Goal: Information Seeking & Learning: Learn about a topic

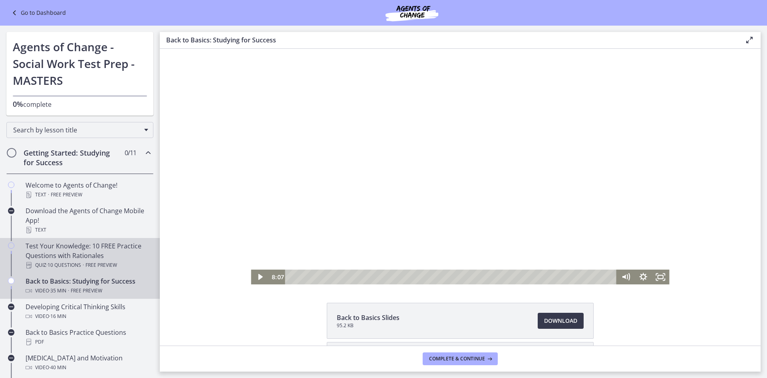
scroll to position [120, 0]
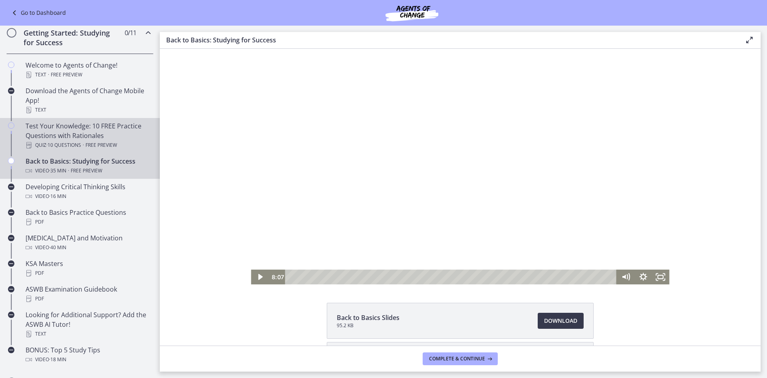
click at [40, 135] on div "Test Your Knowledge: 10 FREE Practice Questions with Rationales Quiz · 10 Quest…" at bounding box center [88, 135] width 125 height 29
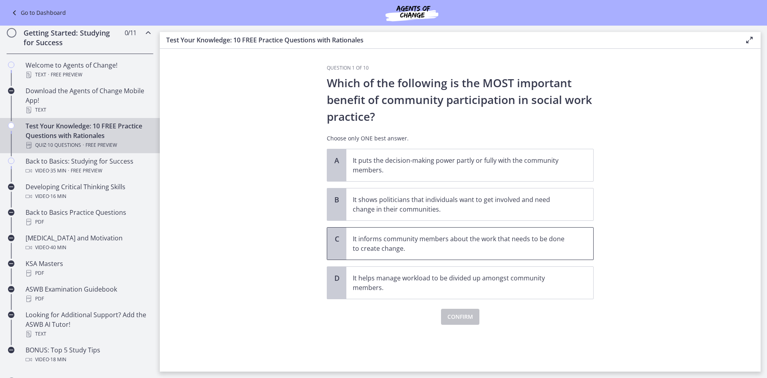
click at [346, 245] on span "It informs community members about the work that needs to be done to create cha…" at bounding box center [469, 243] width 247 height 32
click at [452, 312] on span "Confirm" at bounding box center [460, 317] width 26 height 10
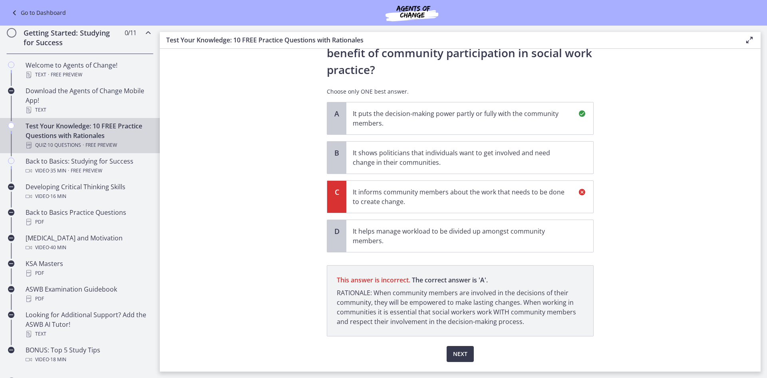
scroll to position [69, 0]
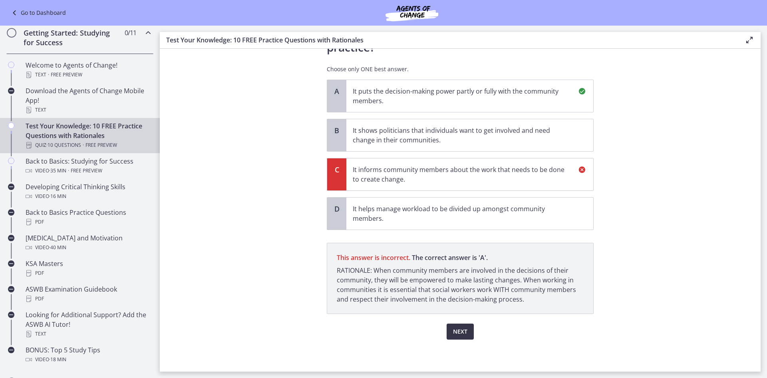
click at [458, 336] on button "Next" at bounding box center [460, 331] width 27 height 16
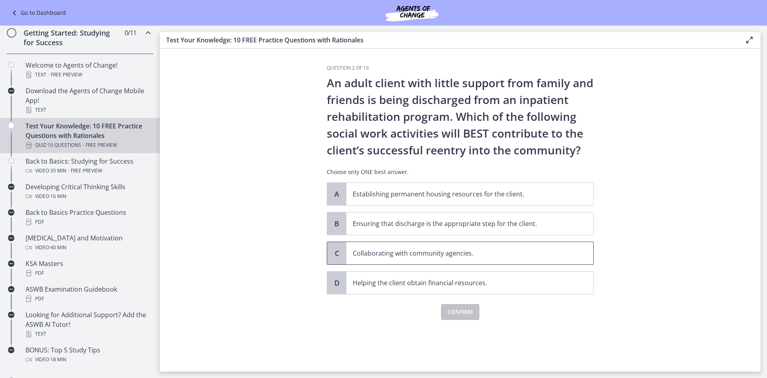
click at [400, 257] on p "Collaborating with community agencies." at bounding box center [462, 253] width 218 height 10
click at [455, 313] on span "Confirm" at bounding box center [460, 312] width 26 height 10
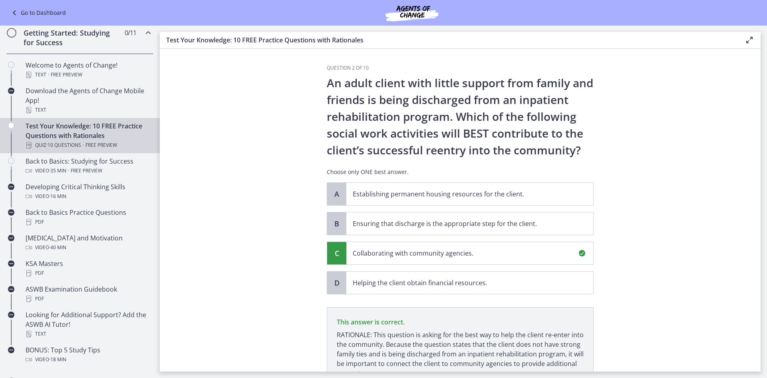
scroll to position [74, 0]
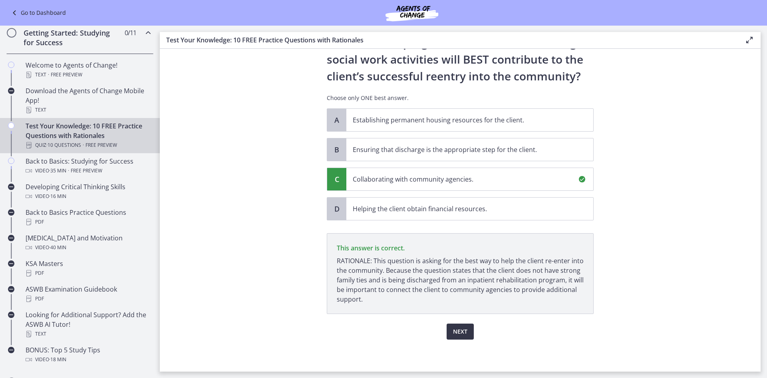
click at [462, 335] on span "Next" at bounding box center [460, 331] width 14 height 10
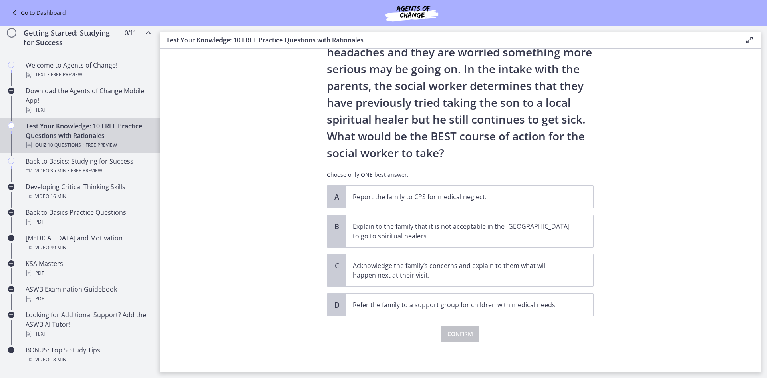
scroll to position [100, 0]
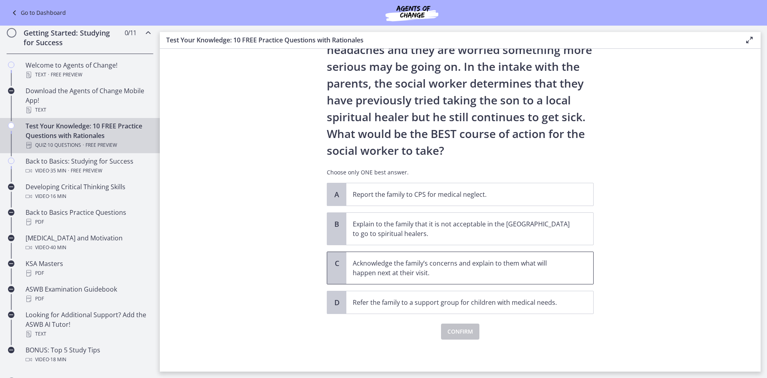
click at [363, 264] on p "Acknowledge the family’s concerns and explain to them what will happen next at …" at bounding box center [462, 267] width 218 height 19
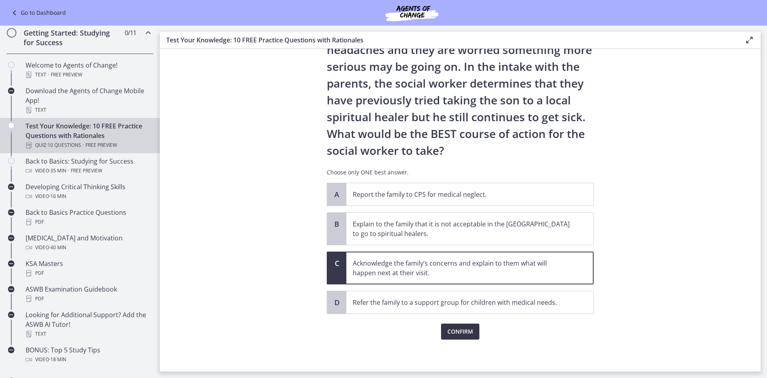
click at [465, 336] on span "Confirm" at bounding box center [460, 331] width 26 height 10
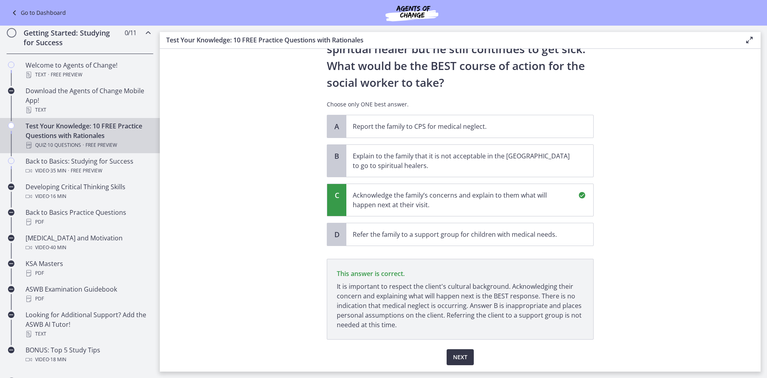
scroll to position [194, 0]
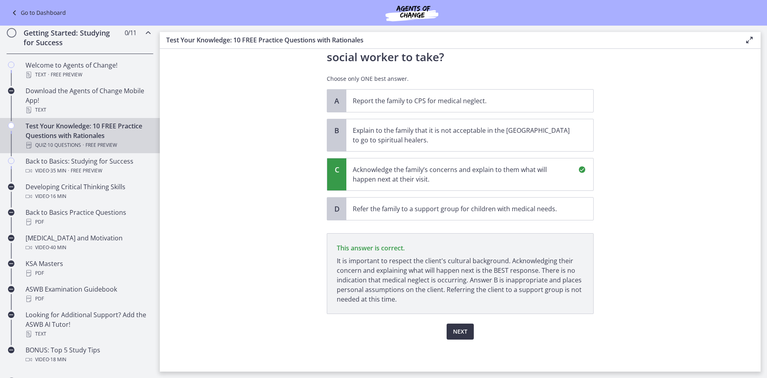
click at [460, 334] on span "Next" at bounding box center [460, 331] width 14 height 10
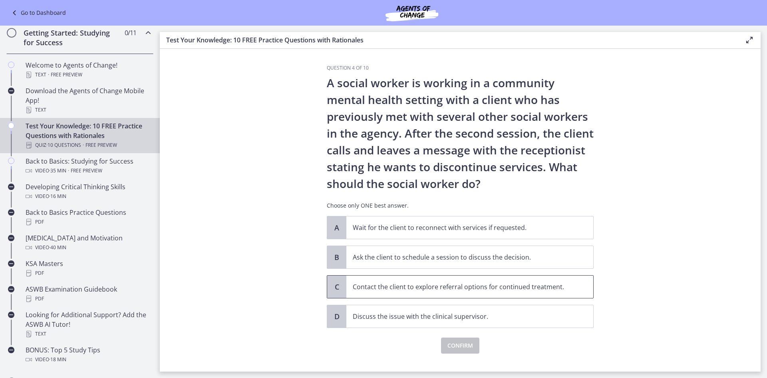
click at [337, 287] on span "C" at bounding box center [337, 287] width 10 height 10
click at [451, 346] on span "Confirm" at bounding box center [460, 345] width 26 height 10
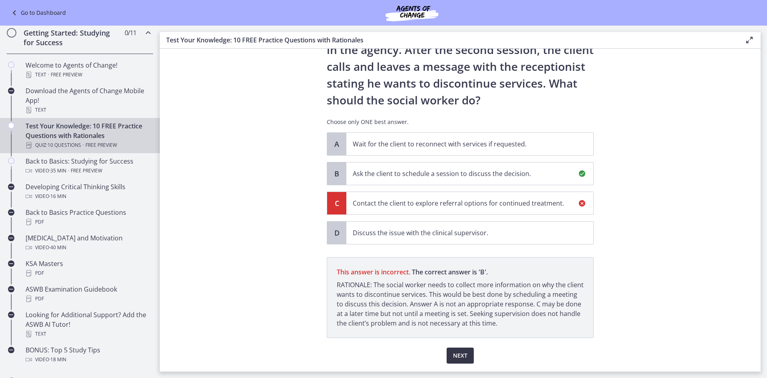
scroll to position [107, 0]
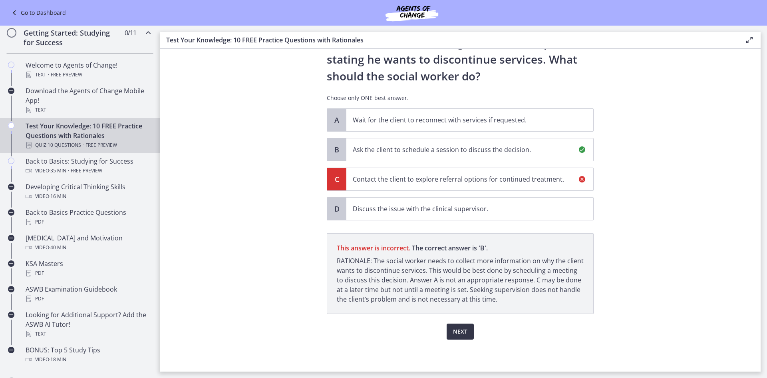
click at [450, 325] on button "Next" at bounding box center [460, 331] width 27 height 16
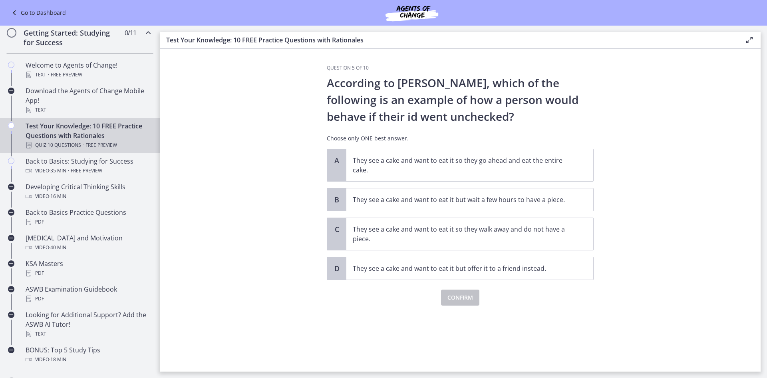
scroll to position [0, 0]
click at [363, 211] on div "B They see a cake and want to eat it but wait a few hours to have a piece." at bounding box center [460, 199] width 267 height 23
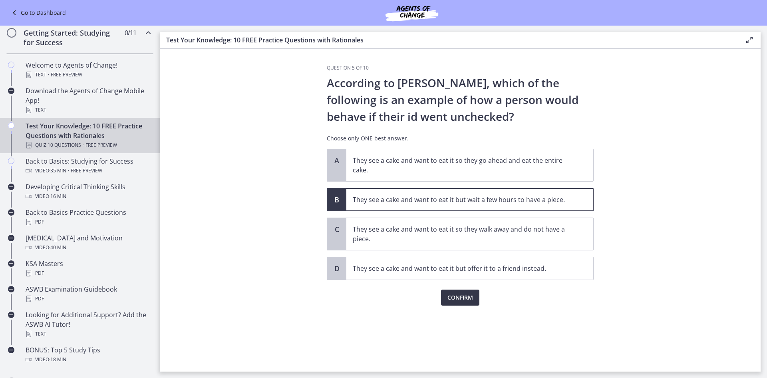
click at [451, 295] on span "Confirm" at bounding box center [460, 297] width 26 height 10
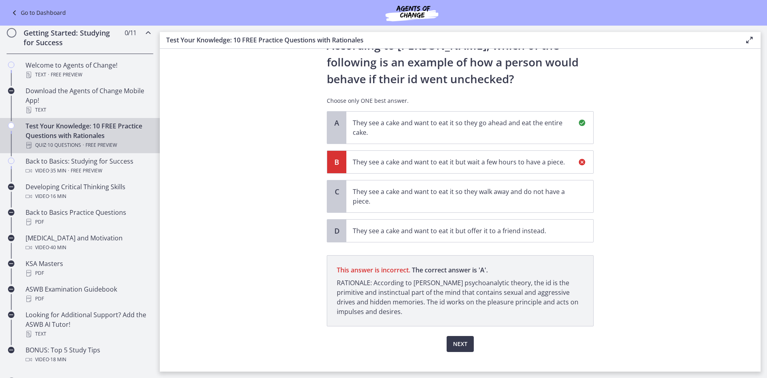
scroll to position [50, 0]
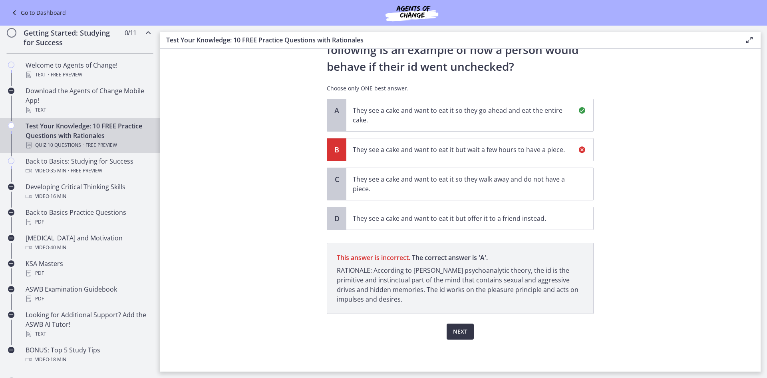
click at [453, 328] on span "Next" at bounding box center [460, 331] width 14 height 10
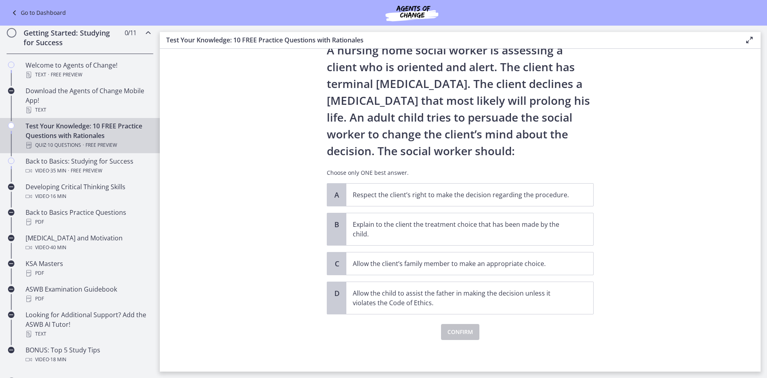
scroll to position [33, 0]
click at [461, 264] on p "Allow the client’s family member to make an appropriate choice." at bounding box center [462, 263] width 218 height 10
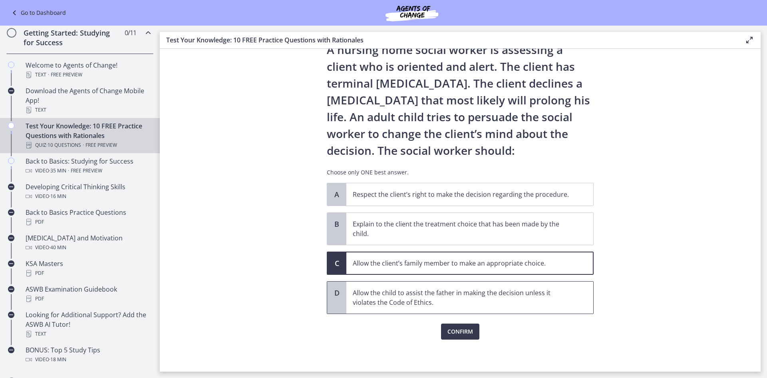
click at [459, 300] on p "Allow the child to assist the father in making the decision unless it violates …" at bounding box center [462, 297] width 218 height 19
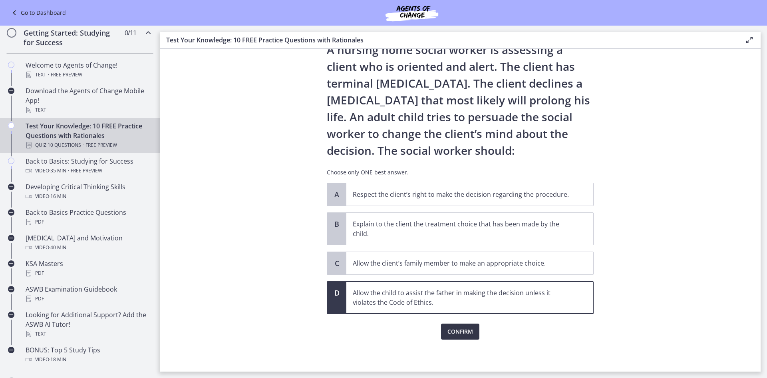
click at [454, 338] on button "Confirm" at bounding box center [460, 331] width 38 height 16
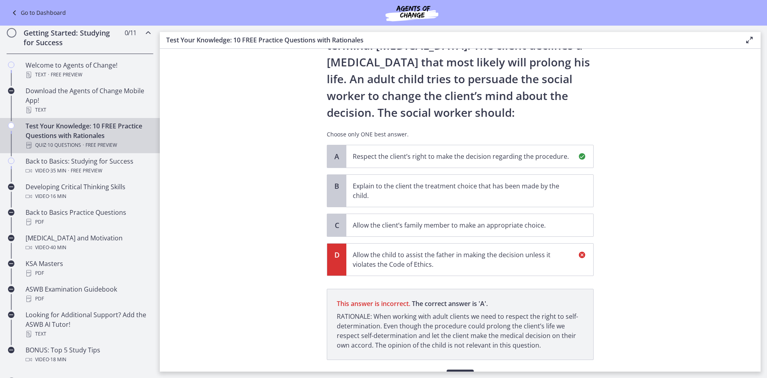
scroll to position [117, 0]
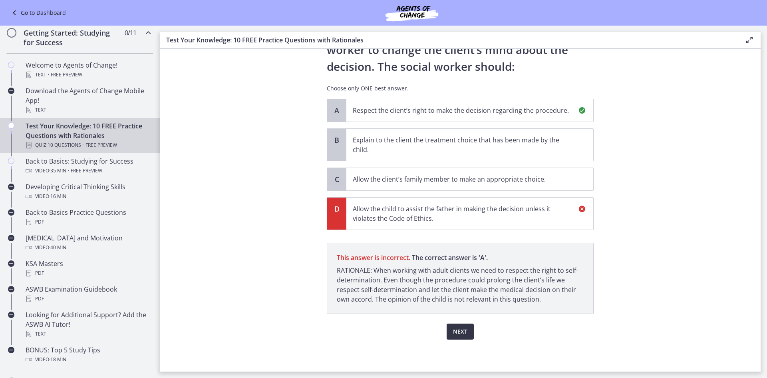
click at [458, 330] on span "Next" at bounding box center [460, 331] width 14 height 10
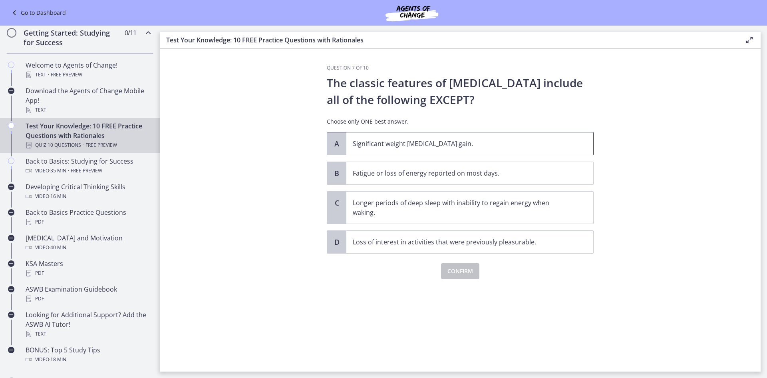
click at [394, 150] on span "Significant weight [MEDICAL_DATA] gain." at bounding box center [469, 143] width 247 height 22
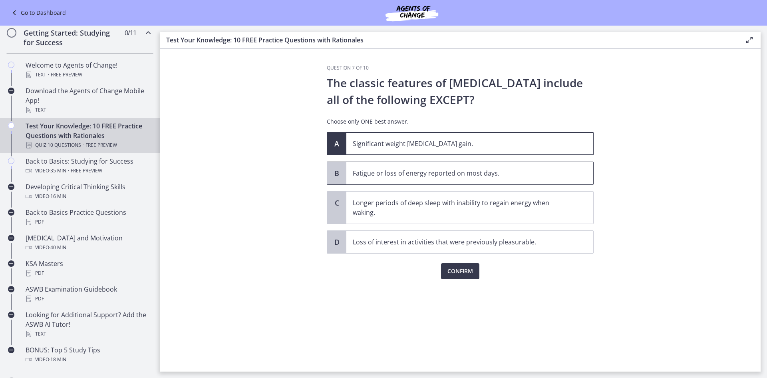
click at [342, 169] on div "B" at bounding box center [336, 173] width 19 height 22
click at [449, 270] on span "Confirm" at bounding box center [460, 271] width 26 height 10
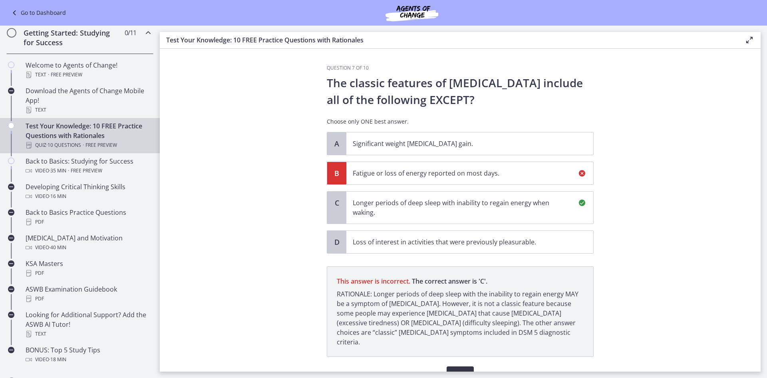
scroll to position [33, 0]
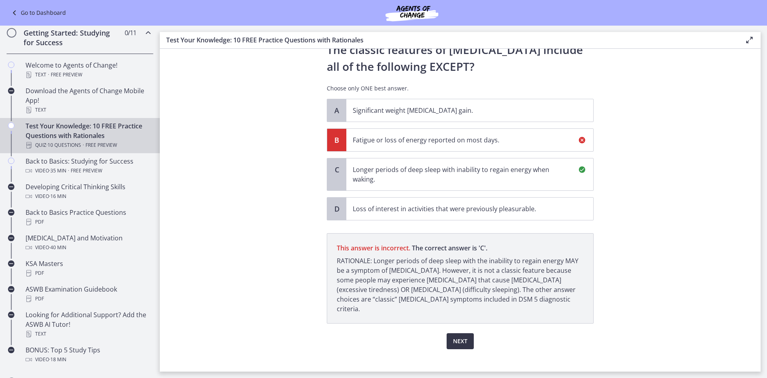
click at [457, 336] on span "Next" at bounding box center [460, 341] width 14 height 10
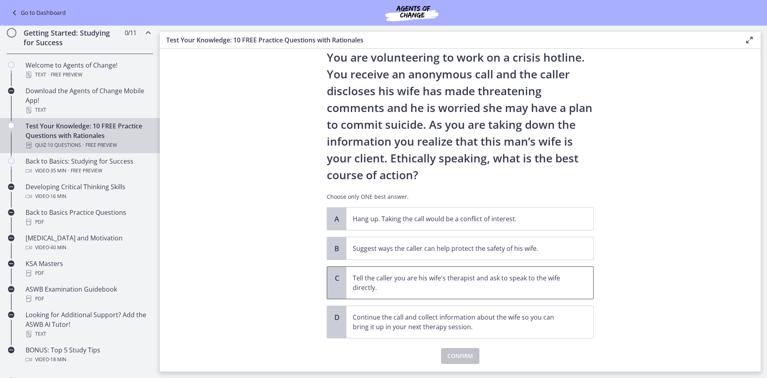
scroll to position [40, 0]
